Goal: Task Accomplishment & Management: Manage account settings

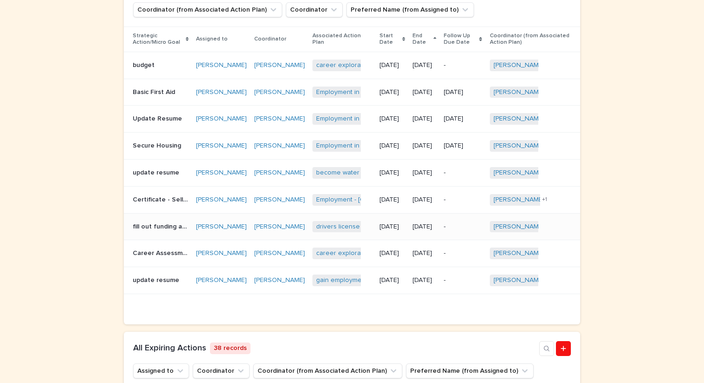
scroll to position [310, 0]
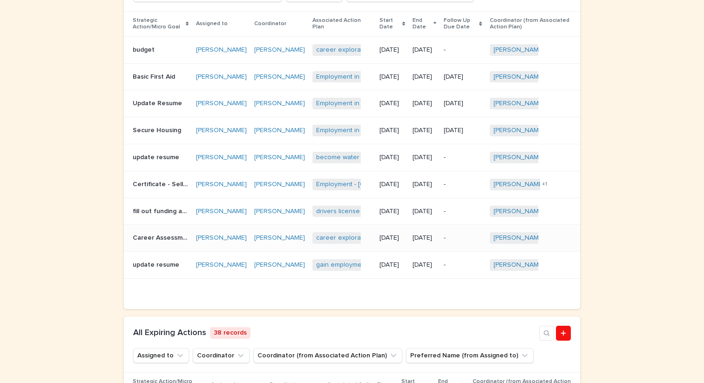
click at [157, 242] on p "Career Assessment" at bounding box center [162, 237] width 58 height 10
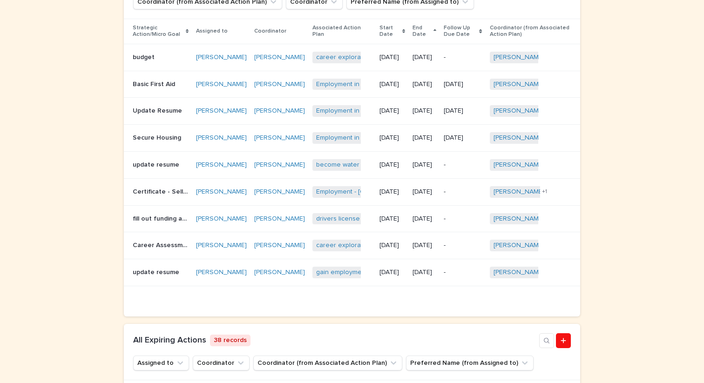
scroll to position [304, 0]
click at [155, 142] on p "Secure Housing" at bounding box center [158, 137] width 50 height 10
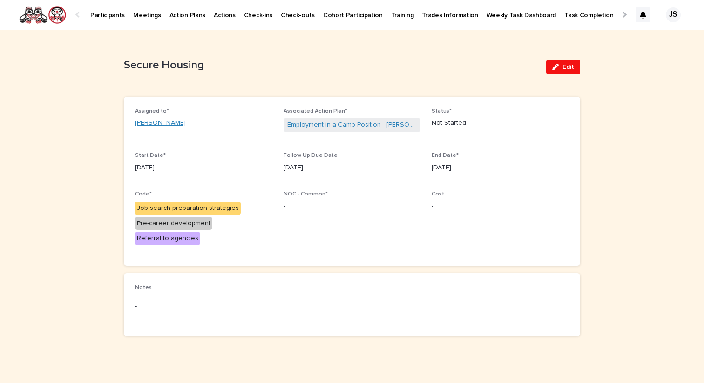
click at [152, 122] on link "[PERSON_NAME]" at bounding box center [160, 123] width 51 height 10
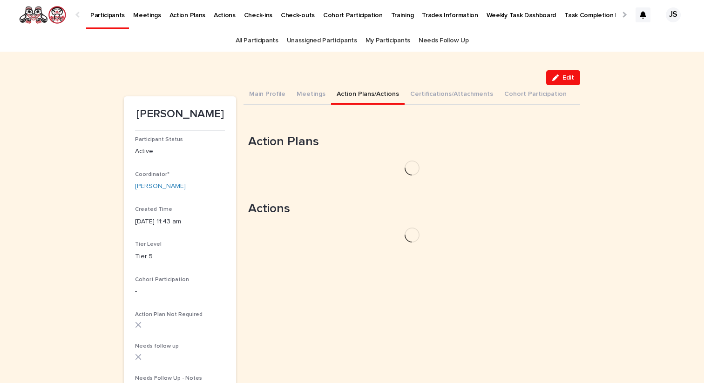
click at [364, 90] on button "Action Plans/Actions" at bounding box center [368, 95] width 74 height 20
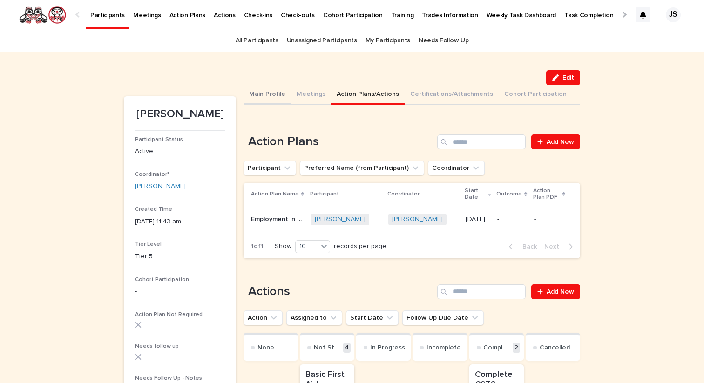
click at [270, 95] on button "Main Profile" at bounding box center [266, 95] width 47 height 20
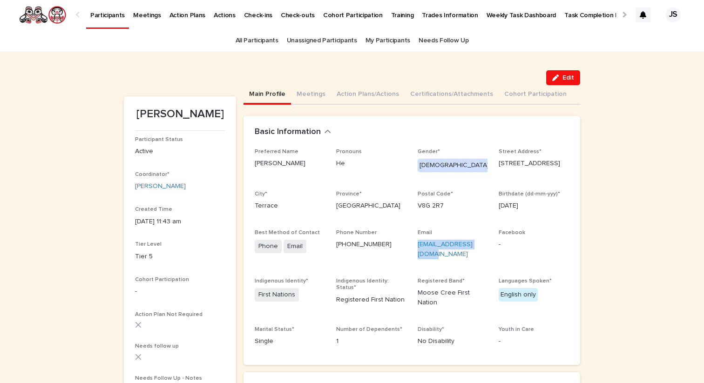
drag, startPoint x: 489, startPoint y: 245, endPoint x: 415, endPoint y: 243, distance: 74.0
click at [415, 243] on div "Preferred Name [PERSON_NAME] He Gender* [DEMOGRAPHIC_DATA] Street Address* [STR…" at bounding box center [412, 251] width 314 height 206
copy link "[EMAIL_ADDRESS][DOMAIN_NAME]"
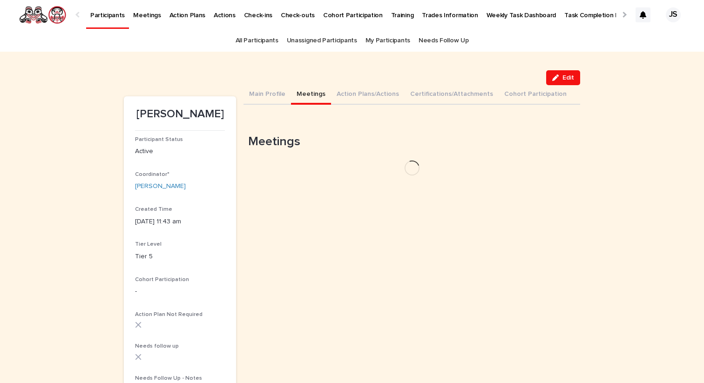
click at [306, 94] on button "Meetings" at bounding box center [311, 95] width 40 height 20
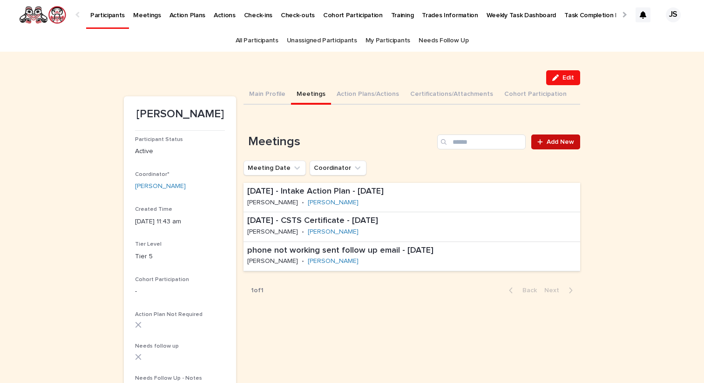
click at [553, 148] on link "Add New" at bounding box center [555, 142] width 49 height 15
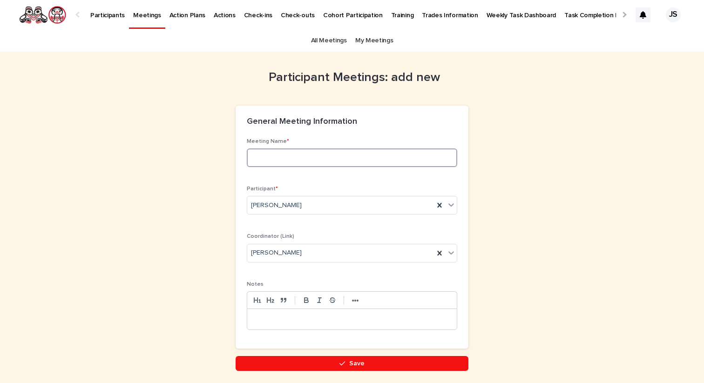
click at [302, 160] on input at bounding box center [352, 157] width 210 height 19
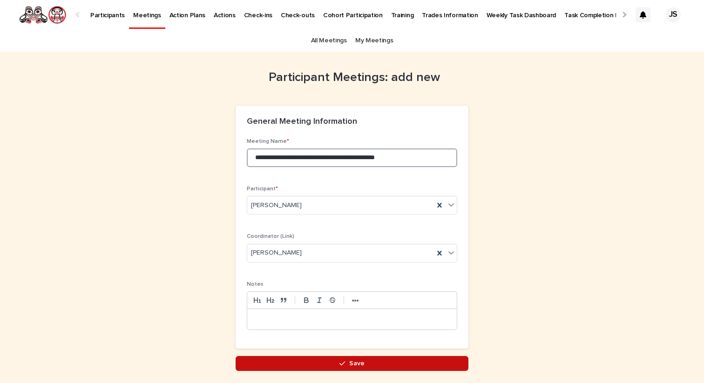
type input "**********"
click at [327, 361] on button "Save" at bounding box center [352, 363] width 233 height 15
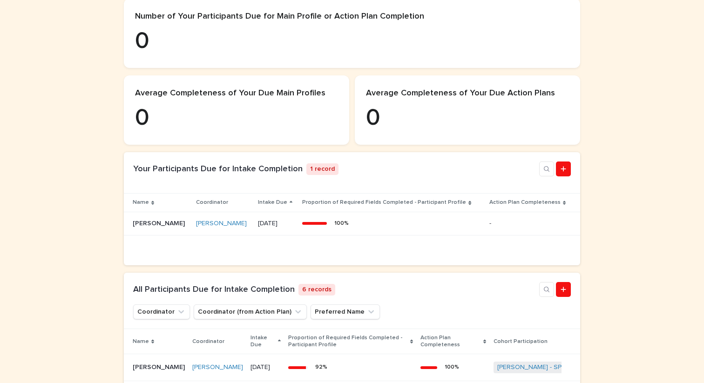
scroll to position [230, 0]
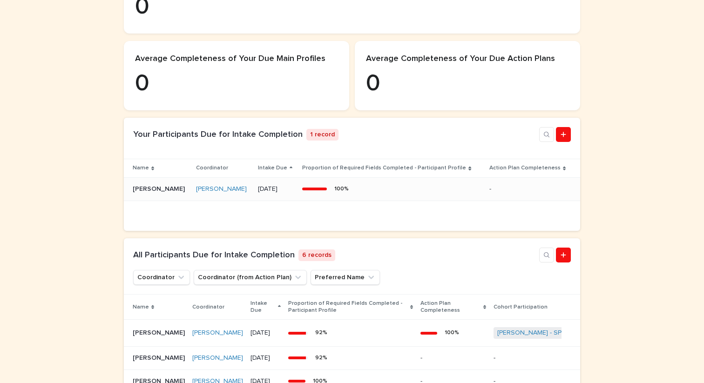
click at [150, 193] on p "[PERSON_NAME]" at bounding box center [160, 188] width 54 height 10
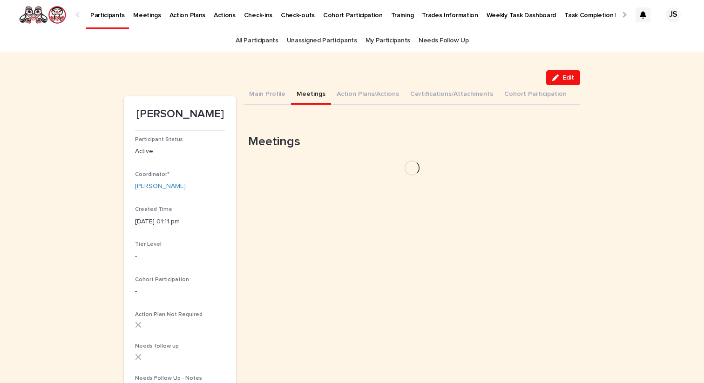
click at [304, 91] on button "Meetings" at bounding box center [311, 95] width 40 height 20
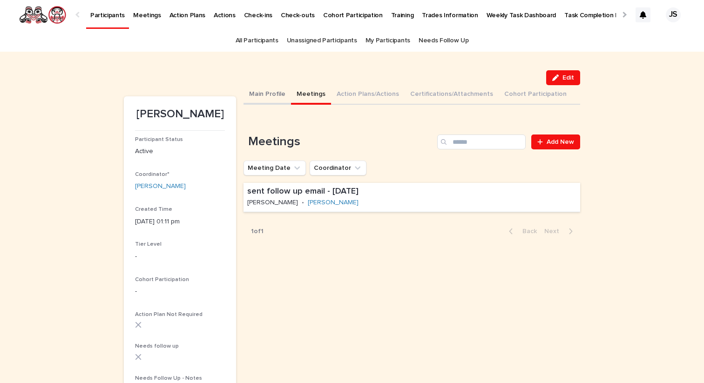
click at [265, 94] on button "Main Profile" at bounding box center [266, 95] width 47 height 20
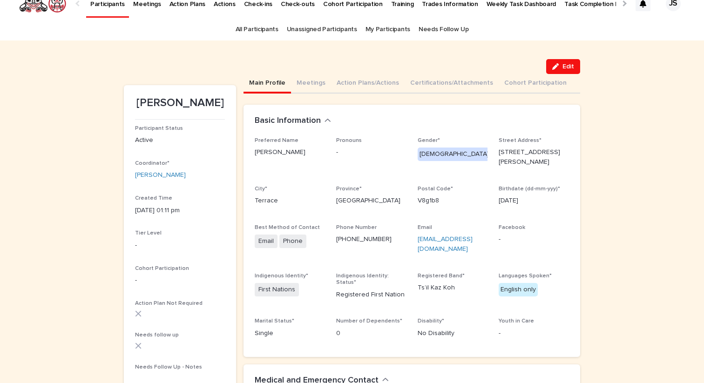
scroll to position [16, 0]
